Goal: Task Accomplishment & Management: Use online tool/utility

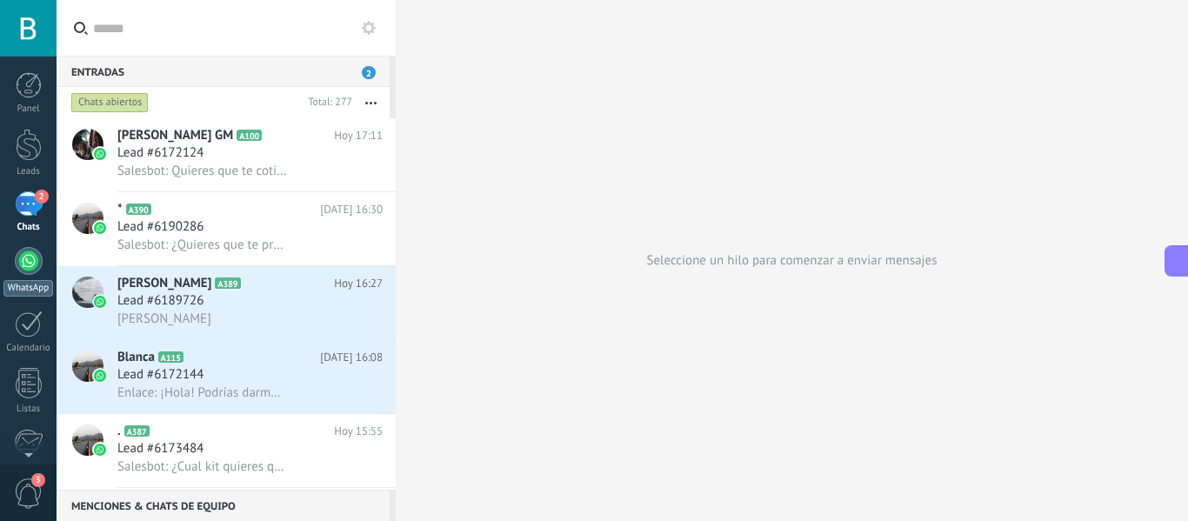
click at [31, 253] on div at bounding box center [29, 261] width 28 height 28
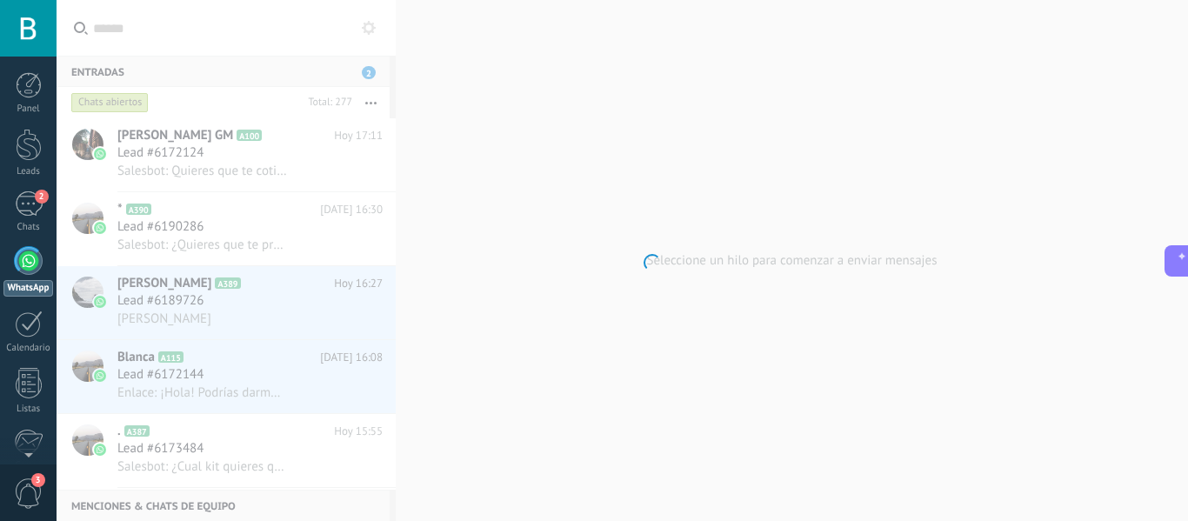
scroll to position [216, 0]
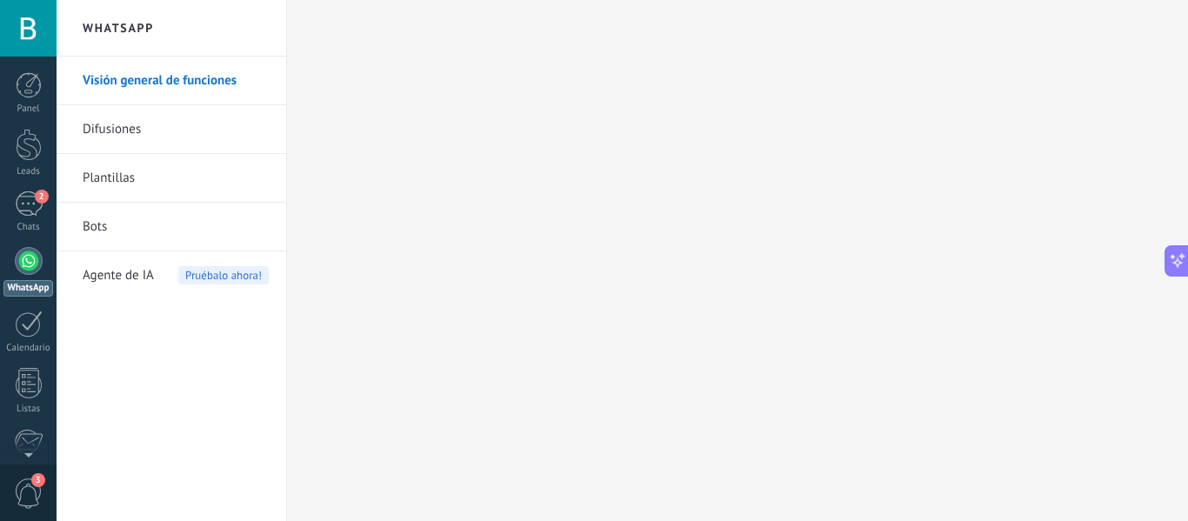
click at [97, 224] on link "Bots" at bounding box center [176, 227] width 186 height 49
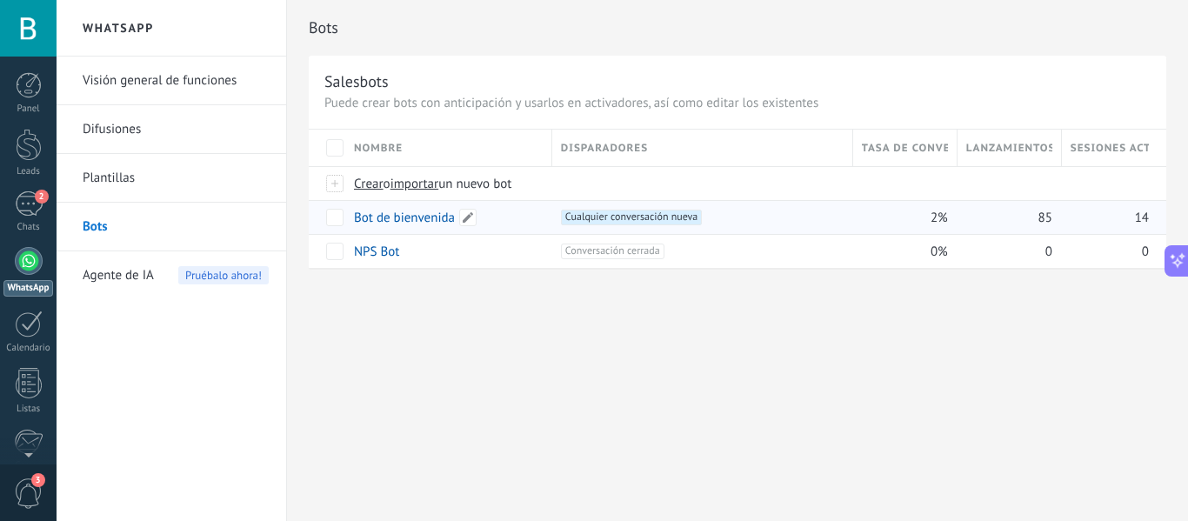
click at [389, 224] on link "Bot de bienvenida" at bounding box center [404, 218] width 101 height 17
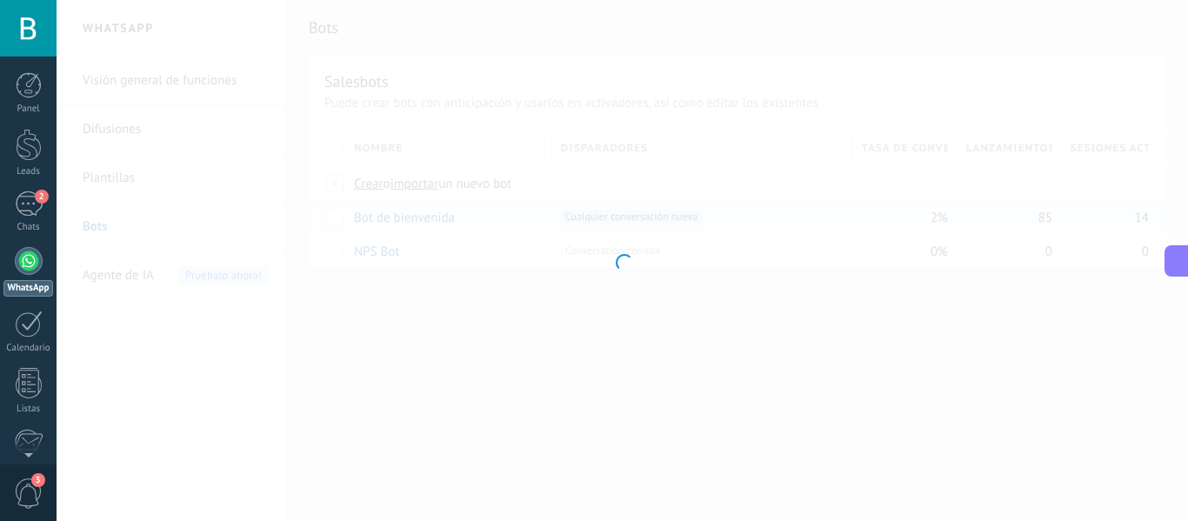
type input "**********"
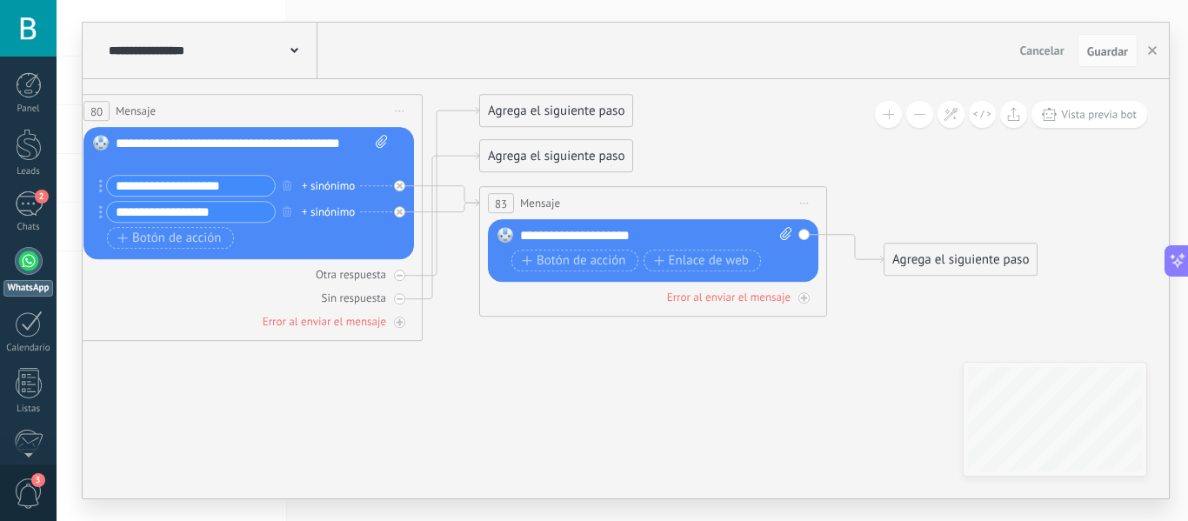
click at [924, 257] on div "Agrega el siguiente paso" at bounding box center [961, 259] width 152 height 29
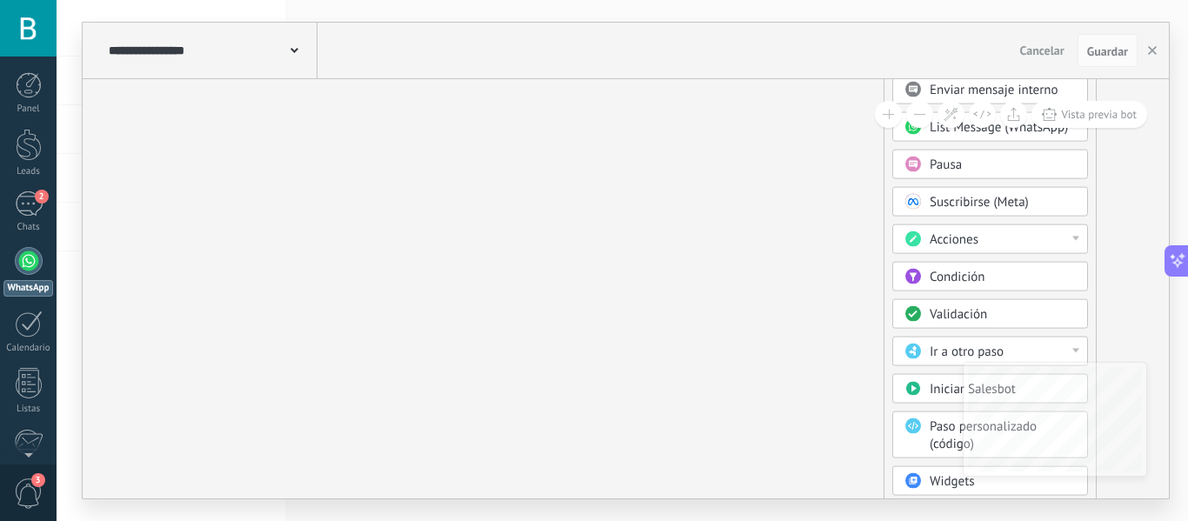
click at [944, 350] on span "Ir a otro paso" at bounding box center [967, 352] width 74 height 17
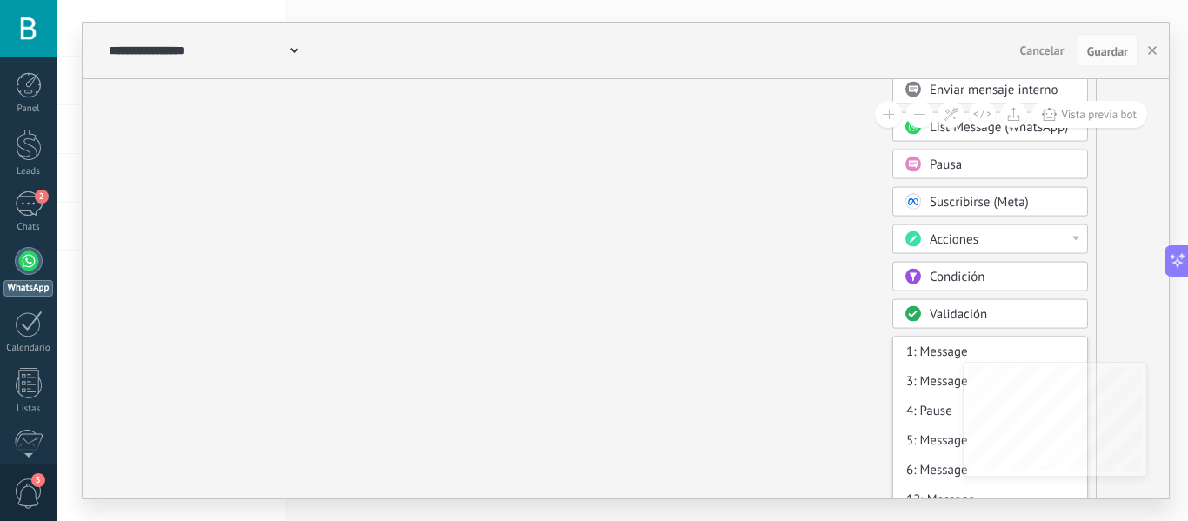
click at [985, 237] on div "Acciones" at bounding box center [1003, 239] width 146 height 17
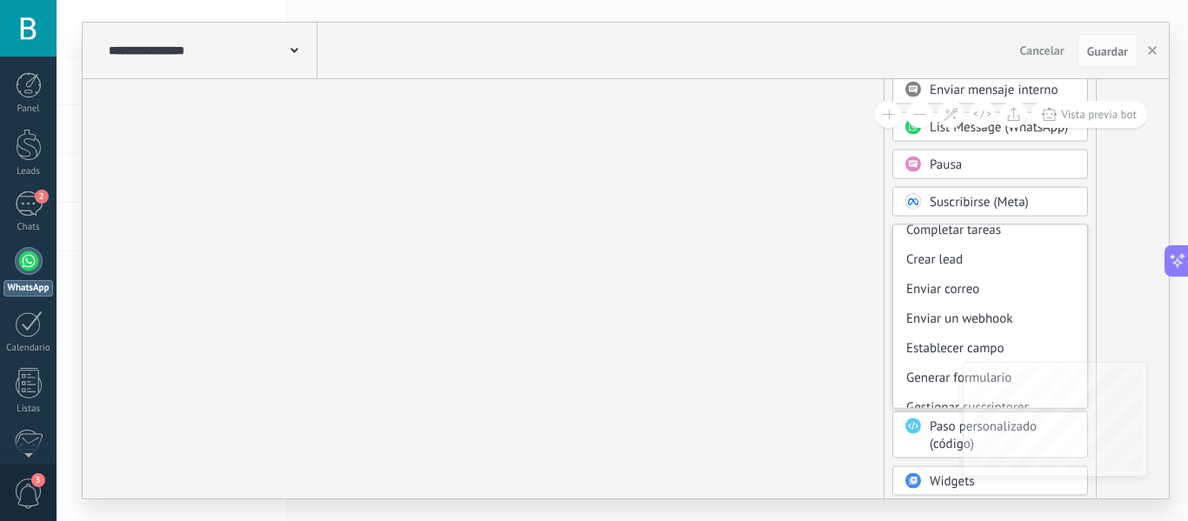
scroll to position [186, 0]
click at [971, 291] on div "Enviar correo" at bounding box center [990, 291] width 194 height 30
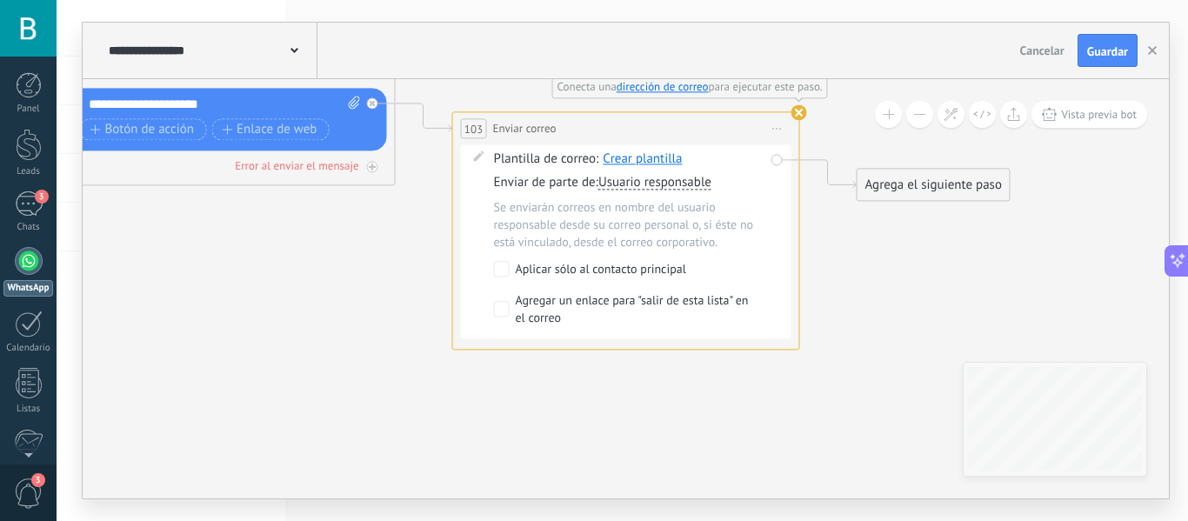
click at [779, 128] on icon at bounding box center [777, 129] width 9 height 2
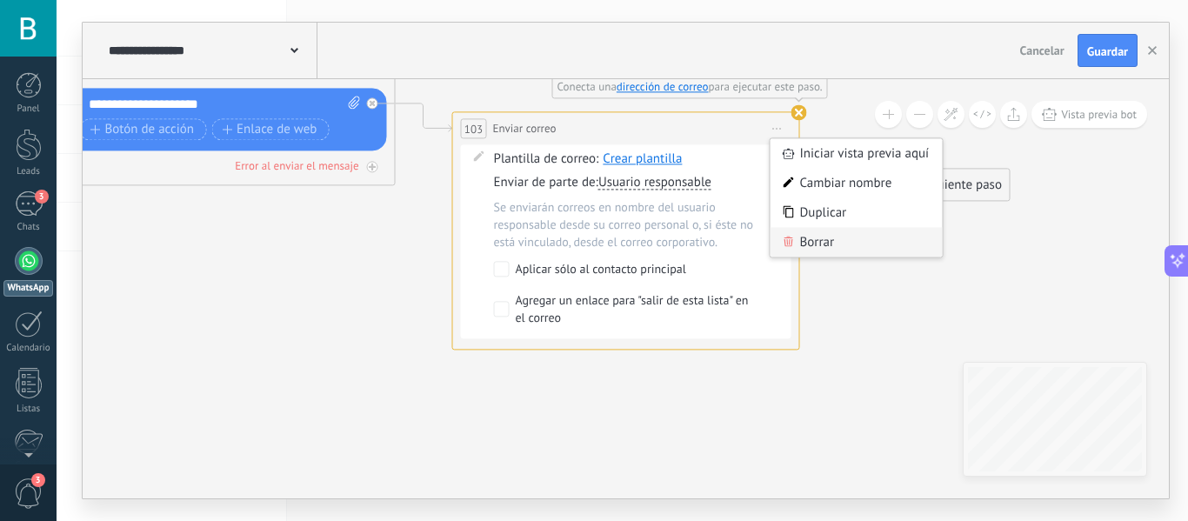
click at [842, 241] on div "Borrar" at bounding box center [857, 242] width 172 height 30
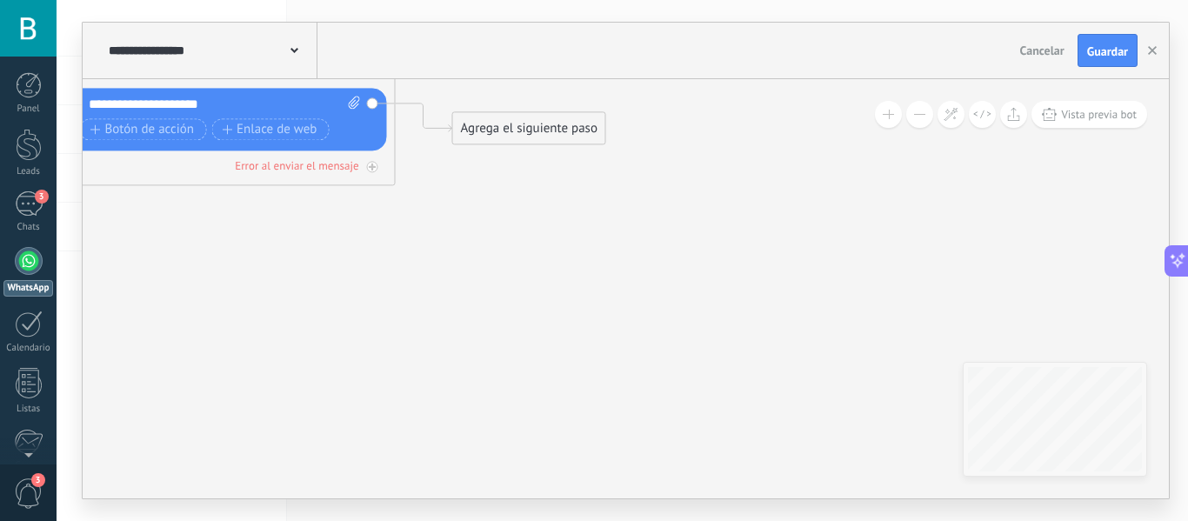
click at [541, 134] on div "Agrega el siguiente paso" at bounding box center [529, 128] width 152 height 29
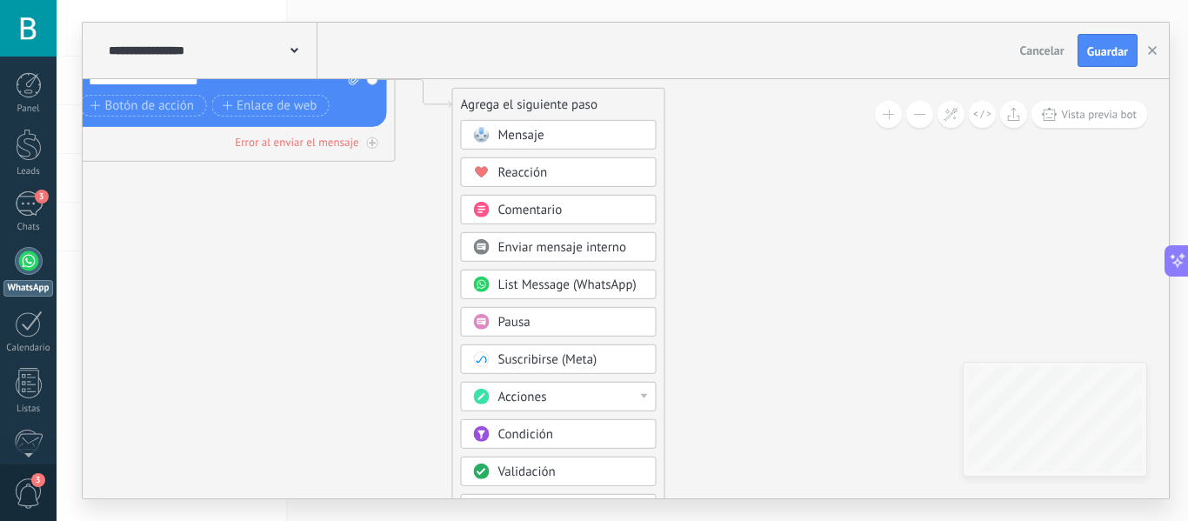
click at [609, 282] on span "List Message (WhatsApp)" at bounding box center [567, 285] width 138 height 17
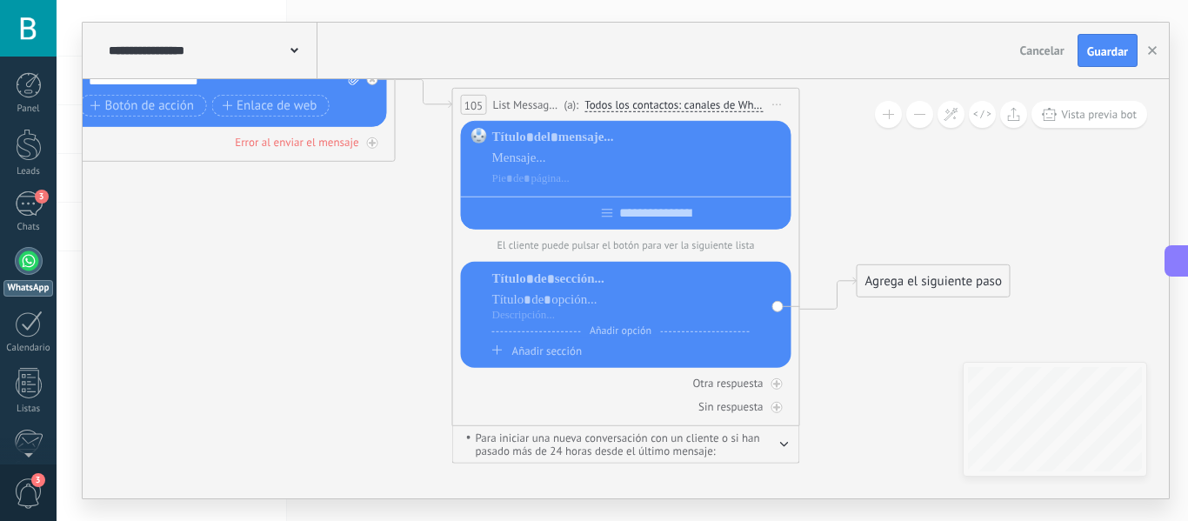
click at [780, 105] on icon at bounding box center [777, 105] width 9 height 2
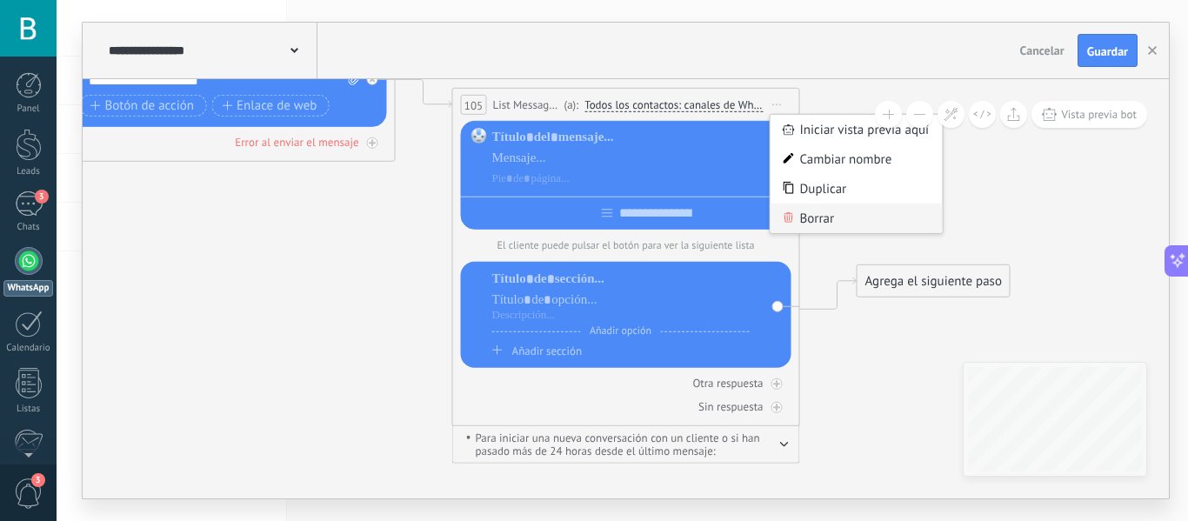
click at [806, 211] on div "Borrar" at bounding box center [857, 219] width 172 height 30
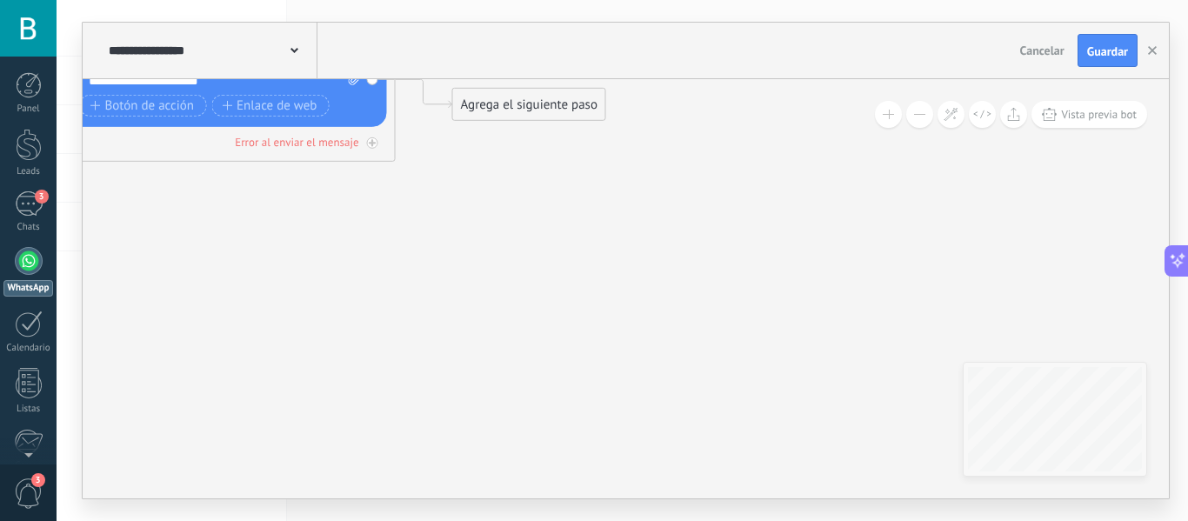
click at [552, 110] on div "Agrega el siguiente paso" at bounding box center [529, 104] width 152 height 29
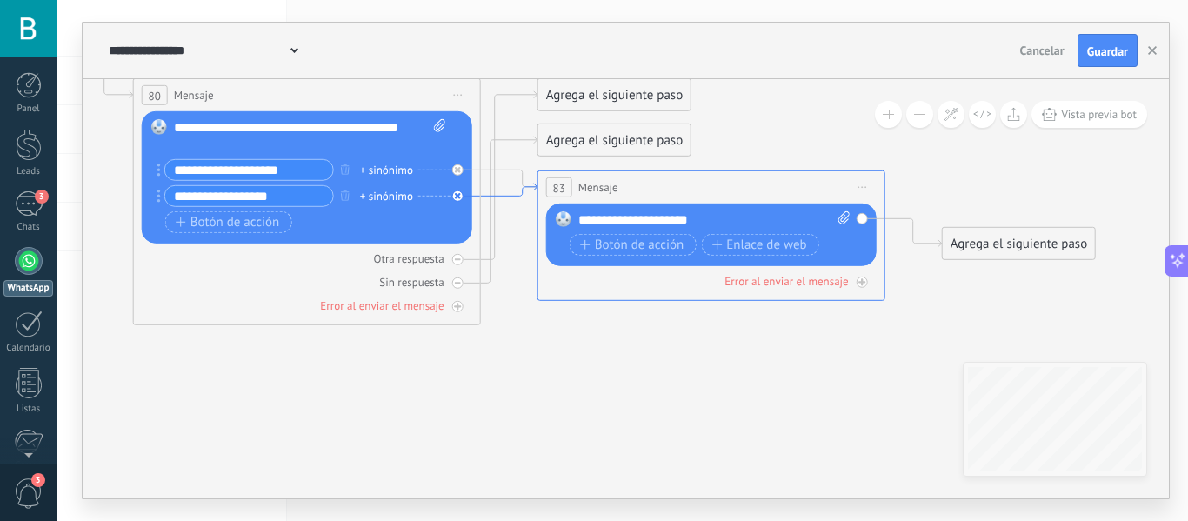
click at [512, 193] on icon at bounding box center [509, 190] width 57 height 13
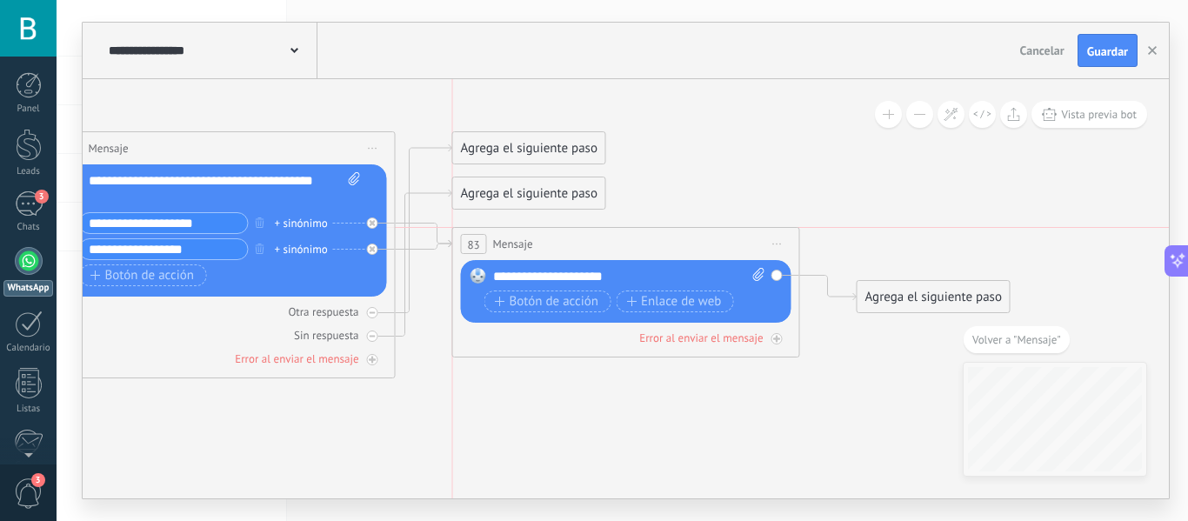
click at [639, 242] on div "83 Mensaje ******* (a): Todos los contactos - canales seleccionados Todos los c…" at bounding box center [626, 244] width 346 height 32
click at [423, 248] on icon at bounding box center [424, 245] width 57 height 10
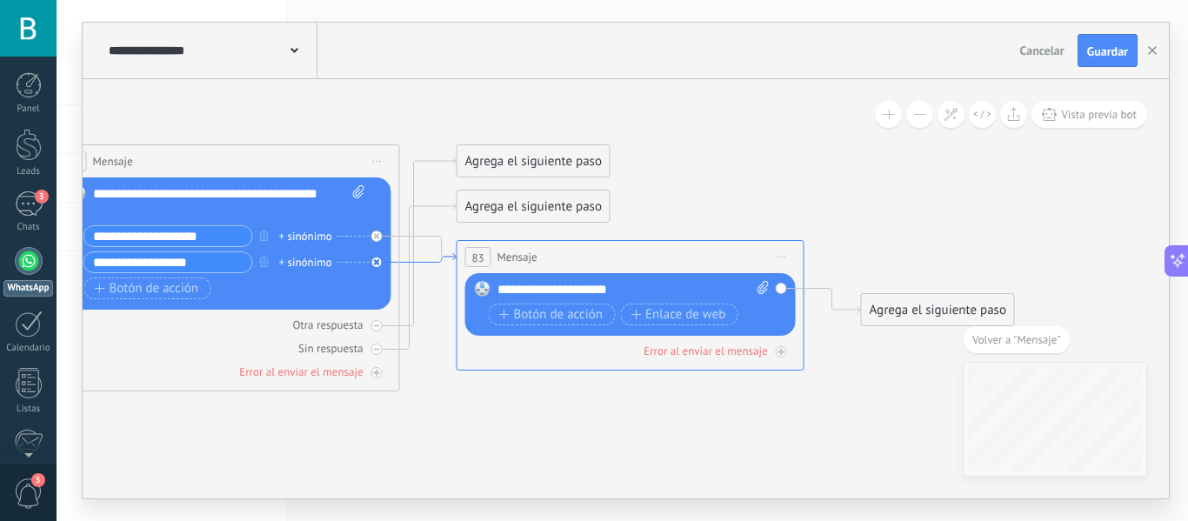
click at [422, 253] on icon at bounding box center [428, 258] width 57 height 10
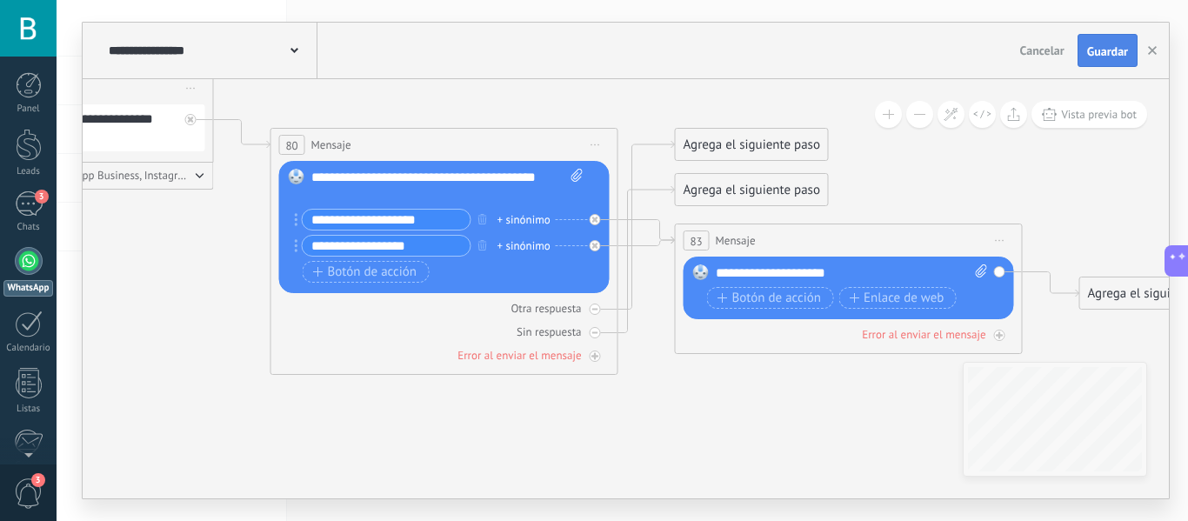
click at [1110, 52] on span "Guardar" at bounding box center [1107, 51] width 41 height 12
